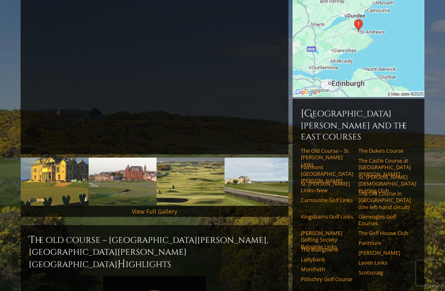
scroll to position [161, 0]
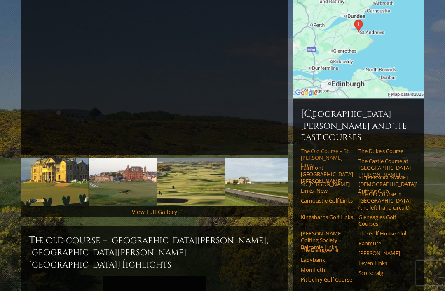
click at [320, 148] on link "The Old Course – St. [PERSON_NAME] Links" at bounding box center [326, 158] width 52 height 20
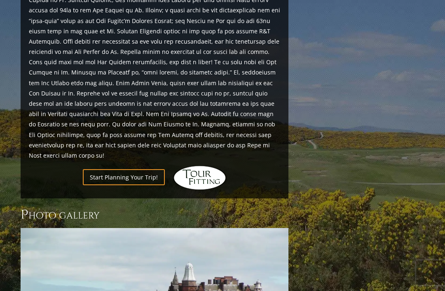
scroll to position [945, 0]
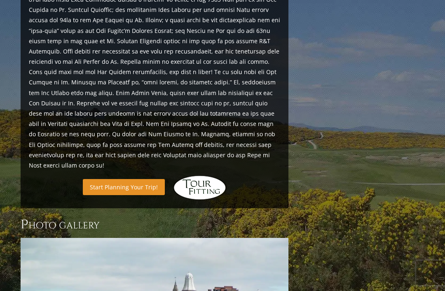
click at [136, 179] on link "Start Planning Your Trip!" at bounding box center [124, 187] width 82 height 16
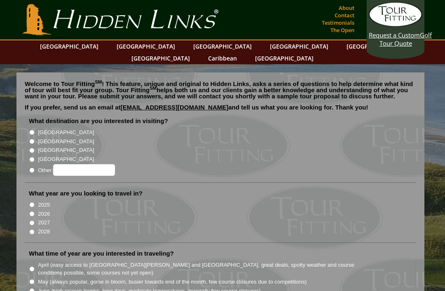
click at [34, 139] on input "[GEOGRAPHIC_DATA]" at bounding box center [31, 141] width 5 height 5
radio input "true"
click at [33, 211] on input "2026" at bounding box center [31, 213] width 5 height 5
radio input "true"
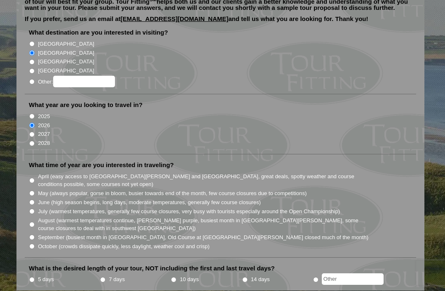
scroll to position [89, 0]
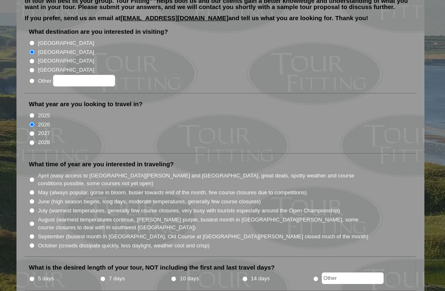
click at [33, 208] on input "July (warmest temperatures, generally few course closures, very busy with touri…" at bounding box center [31, 210] width 5 height 5
radio input "true"
click at [35, 221] on input "August (warmest temperatures continue, heather bright purple, busiest month in …" at bounding box center [31, 223] width 5 height 5
radio input "true"
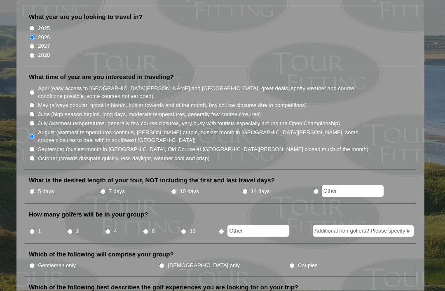
scroll to position [177, 0]
click at [32, 189] on input "5 days" at bounding box center [31, 191] width 5 height 5
radio input "true"
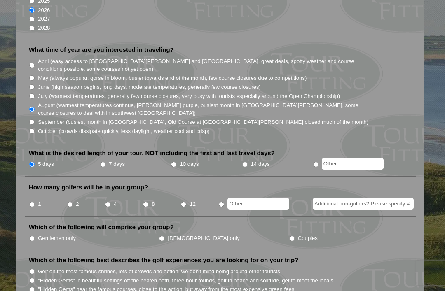
scroll to position [205, 0]
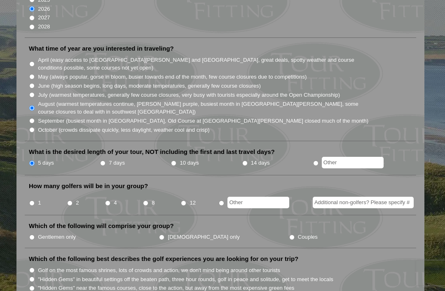
click at [110, 200] on input "4" at bounding box center [107, 202] width 5 height 5
radio input "true"
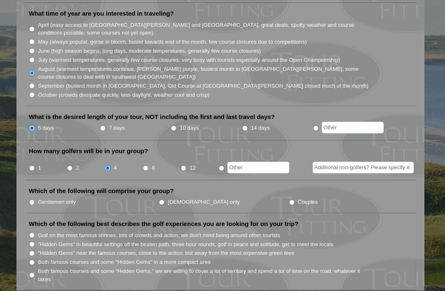
scroll to position [241, 0]
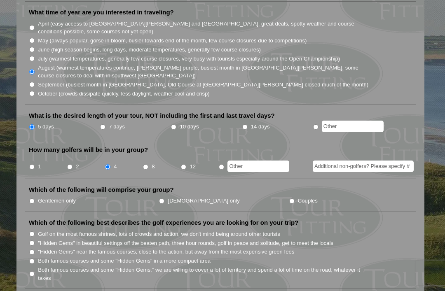
click at [289, 198] on input "Couples" at bounding box center [291, 200] width 5 height 5
radio input "true"
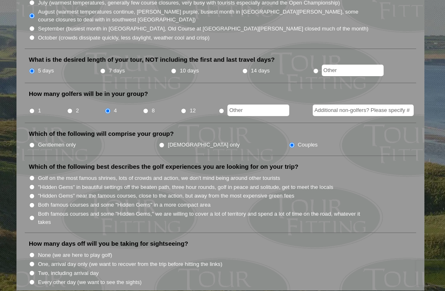
scroll to position [298, 0]
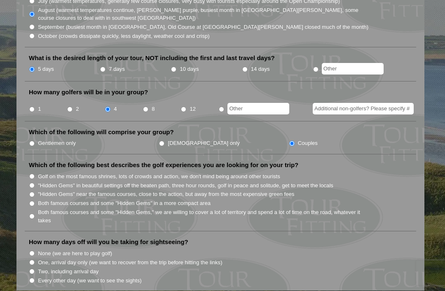
click at [35, 214] on input "Both famous courses and some "Hidden Gems," we are willing to cover a lot of te…" at bounding box center [31, 216] width 5 height 5
radio input "true"
click at [33, 201] on input "Both famous courses and some "Hidden Gems" in a more compact area" at bounding box center [31, 203] width 5 height 5
radio input "true"
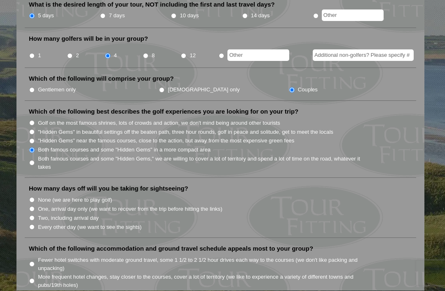
scroll to position [354, 0]
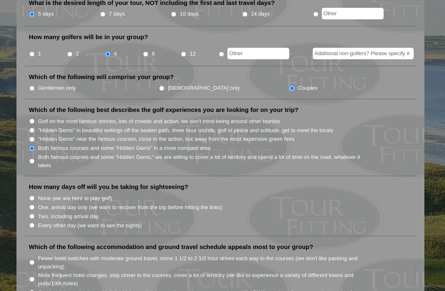
click at [30, 196] on input "None (we are here to play golf)" at bounding box center [31, 198] width 5 height 5
radio input "true"
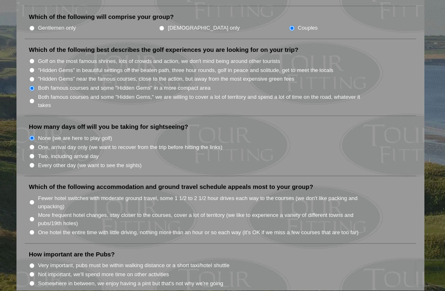
scroll to position [414, 0]
click at [33, 199] on input "Fewer hotel switches with moderate ground travel, some 1 1/2 to 2 1/2 hour driv…" at bounding box center [31, 201] width 5 height 5
radio input "true"
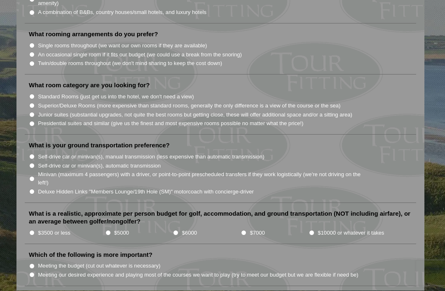
scroll to position [759, 0]
